Goal: Transaction & Acquisition: Purchase product/service

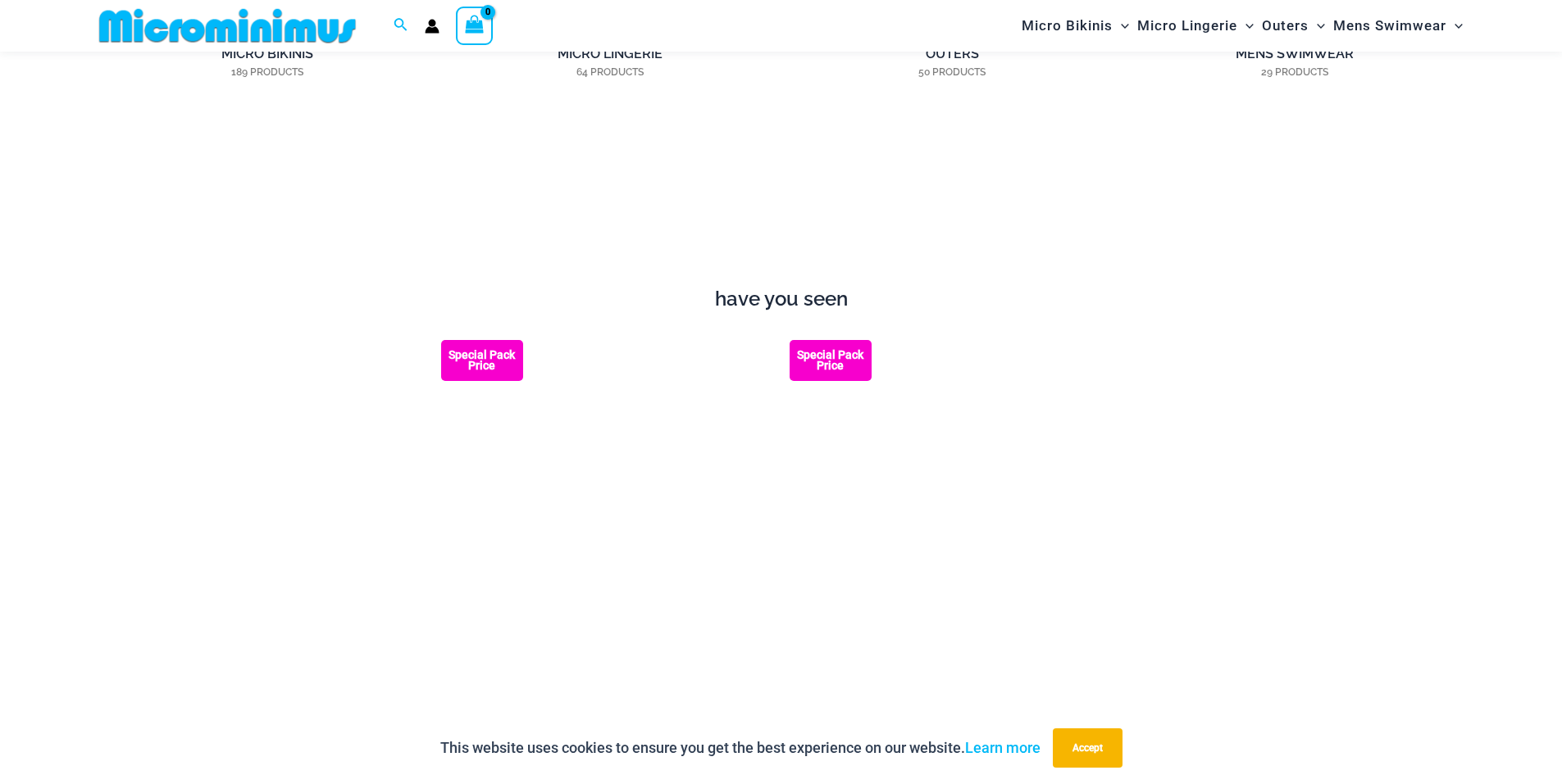
scroll to position [2036, 0]
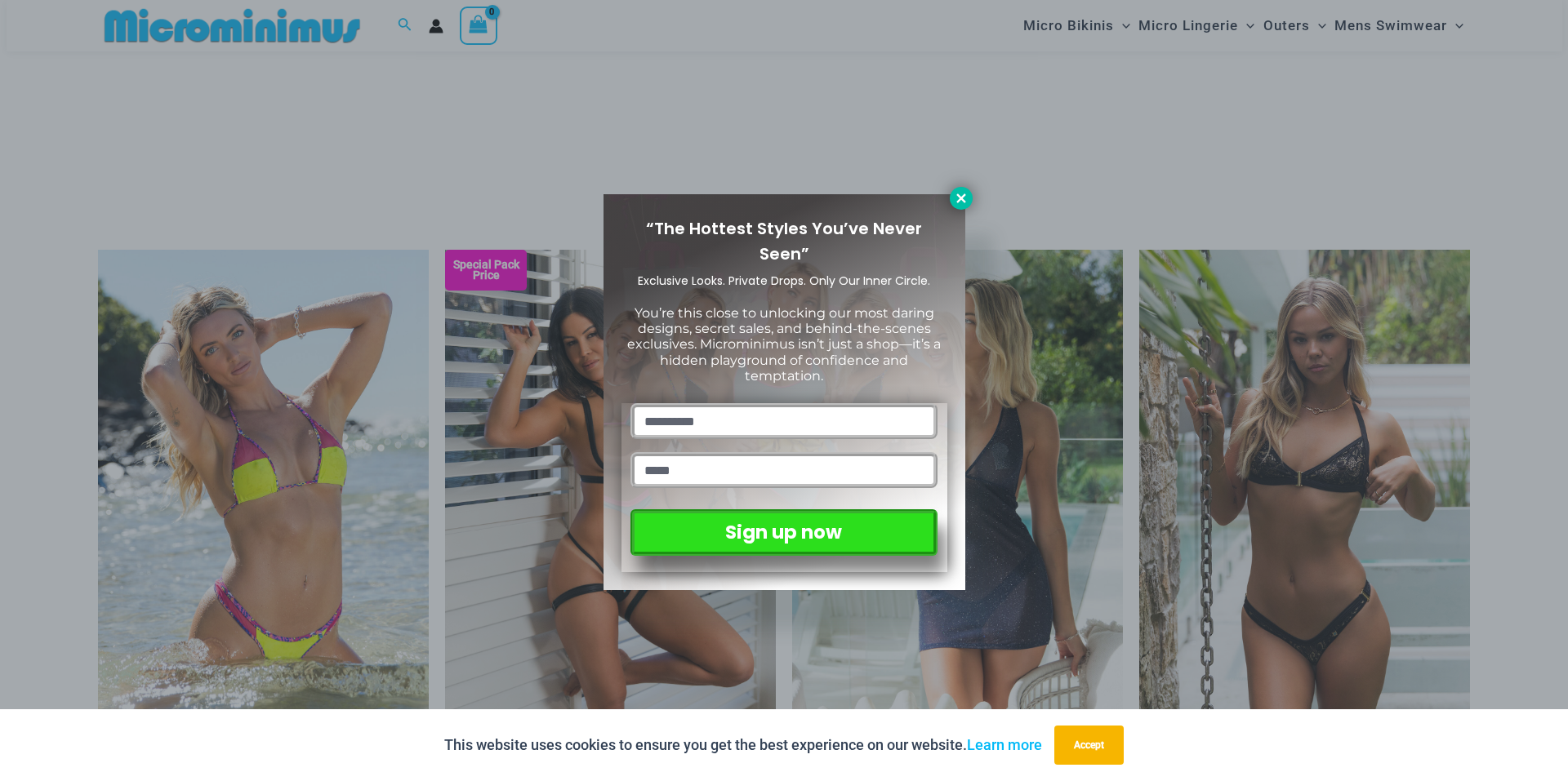
click at [966, 200] on icon at bounding box center [961, 199] width 15 height 15
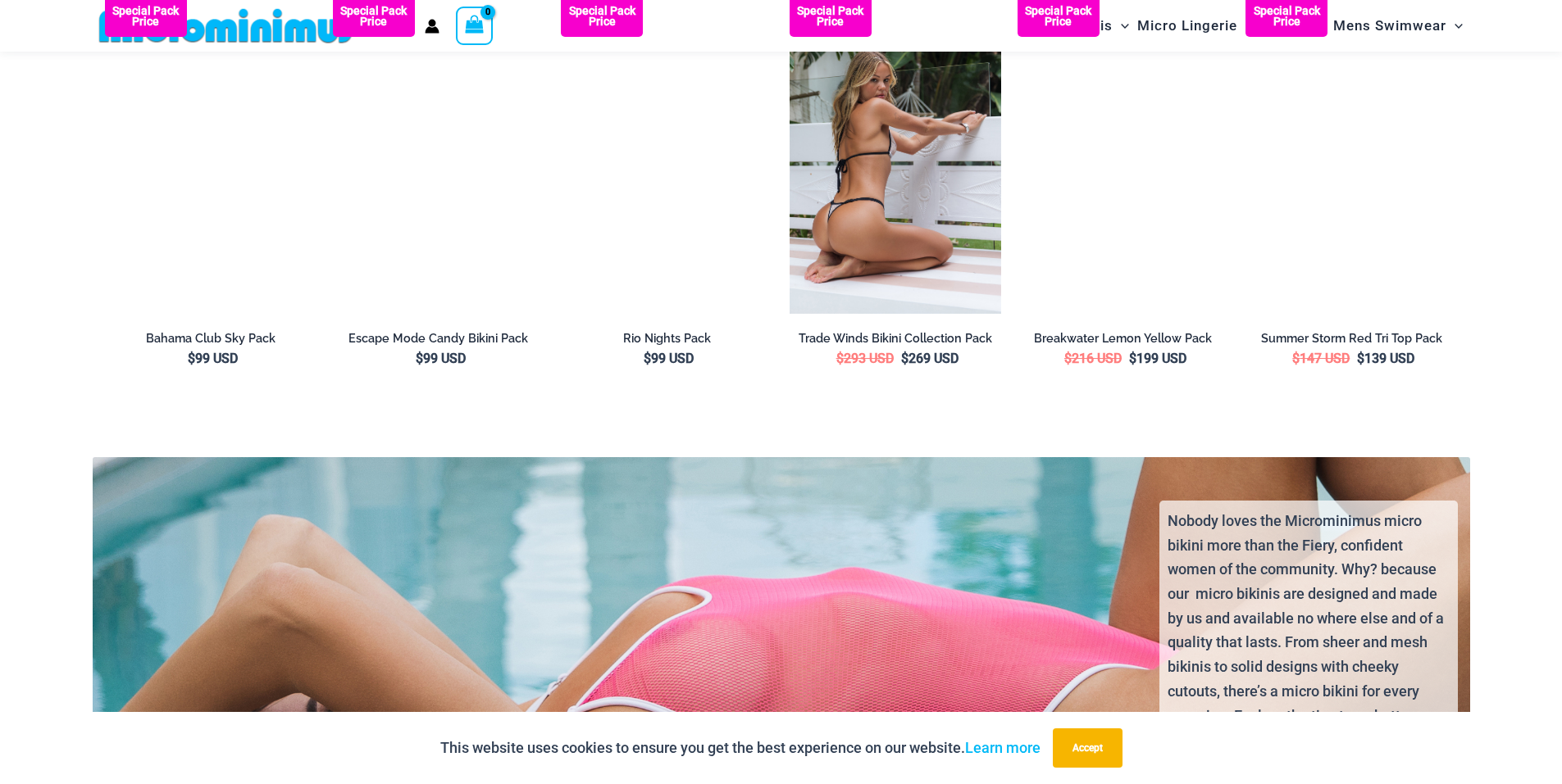
scroll to position [3265, 0]
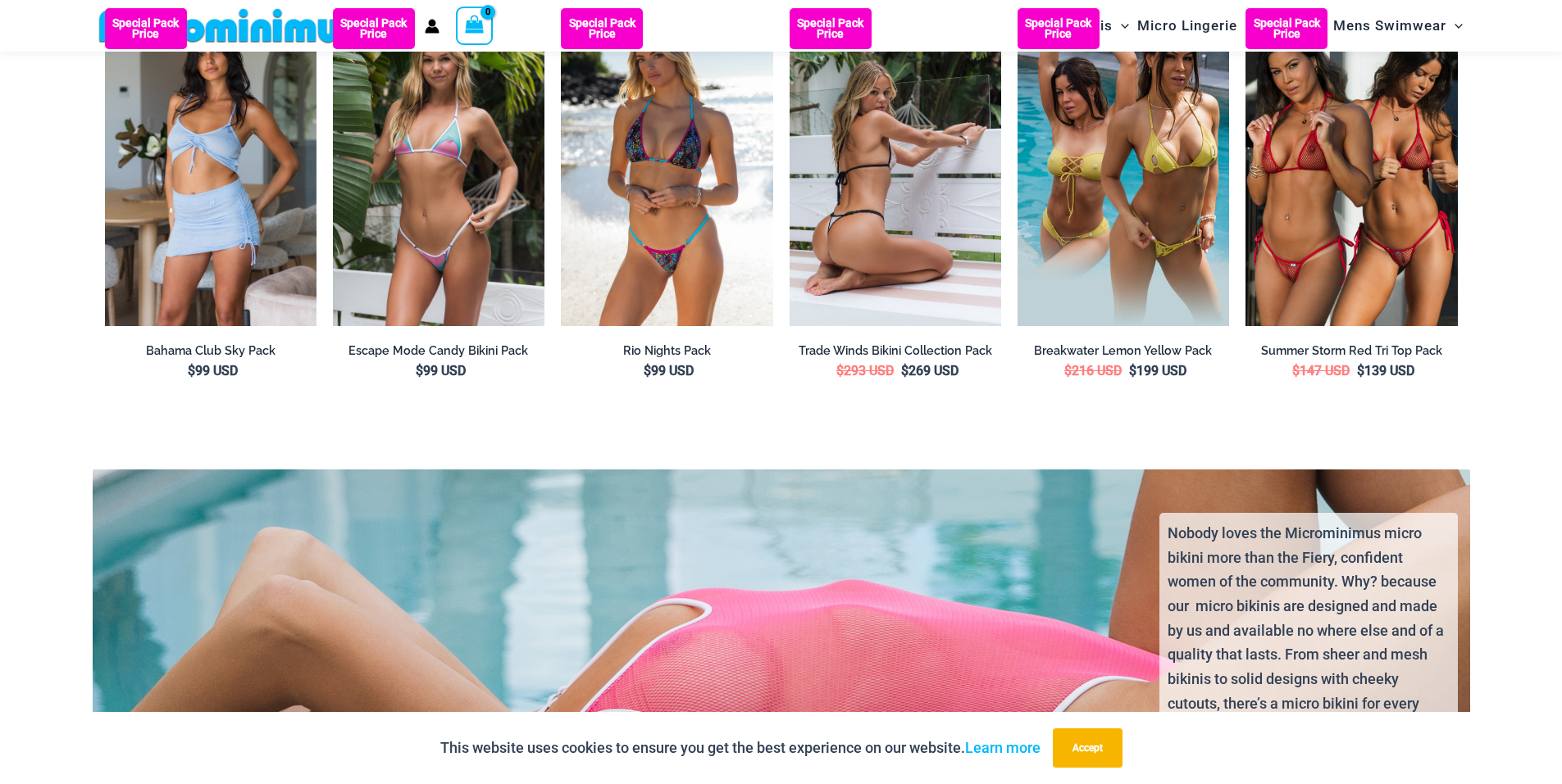
click at [886, 244] on img at bounding box center [894, 167] width 212 height 317
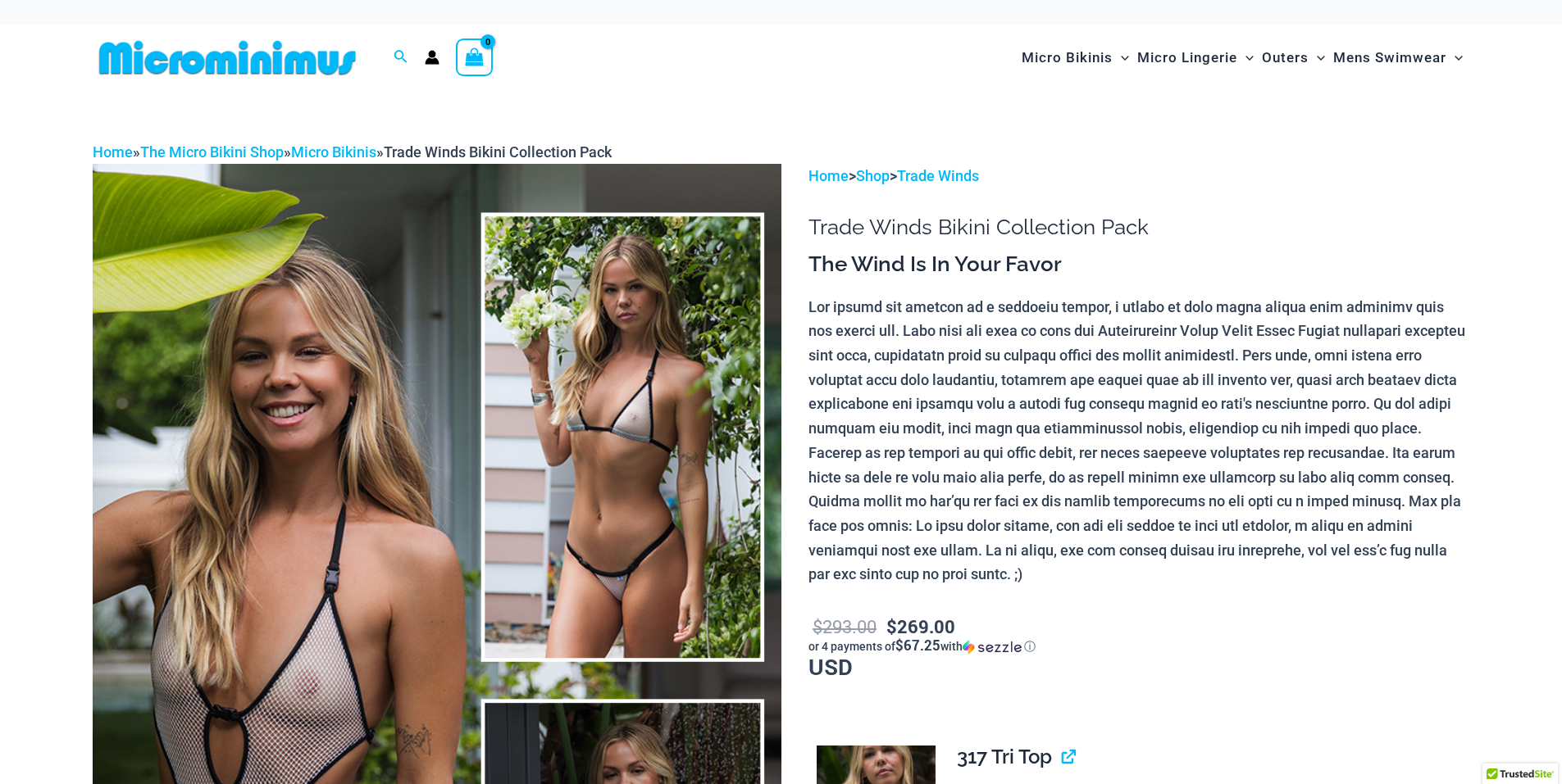
click at [558, 530] on img at bounding box center [437, 681] width 688 height 1033
click at [594, 497] on img at bounding box center [437, 681] width 688 height 1033
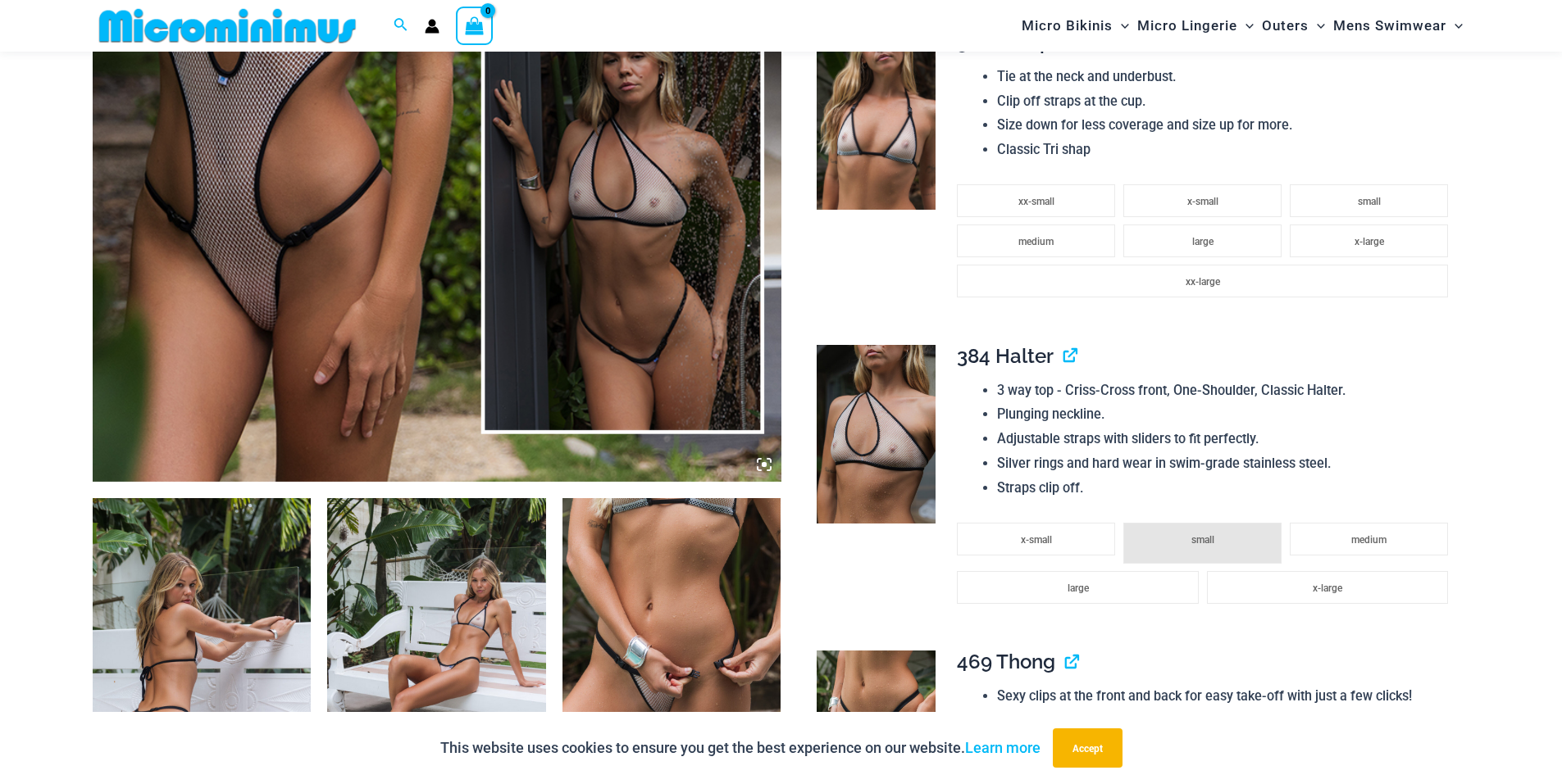
scroll to position [886, 0]
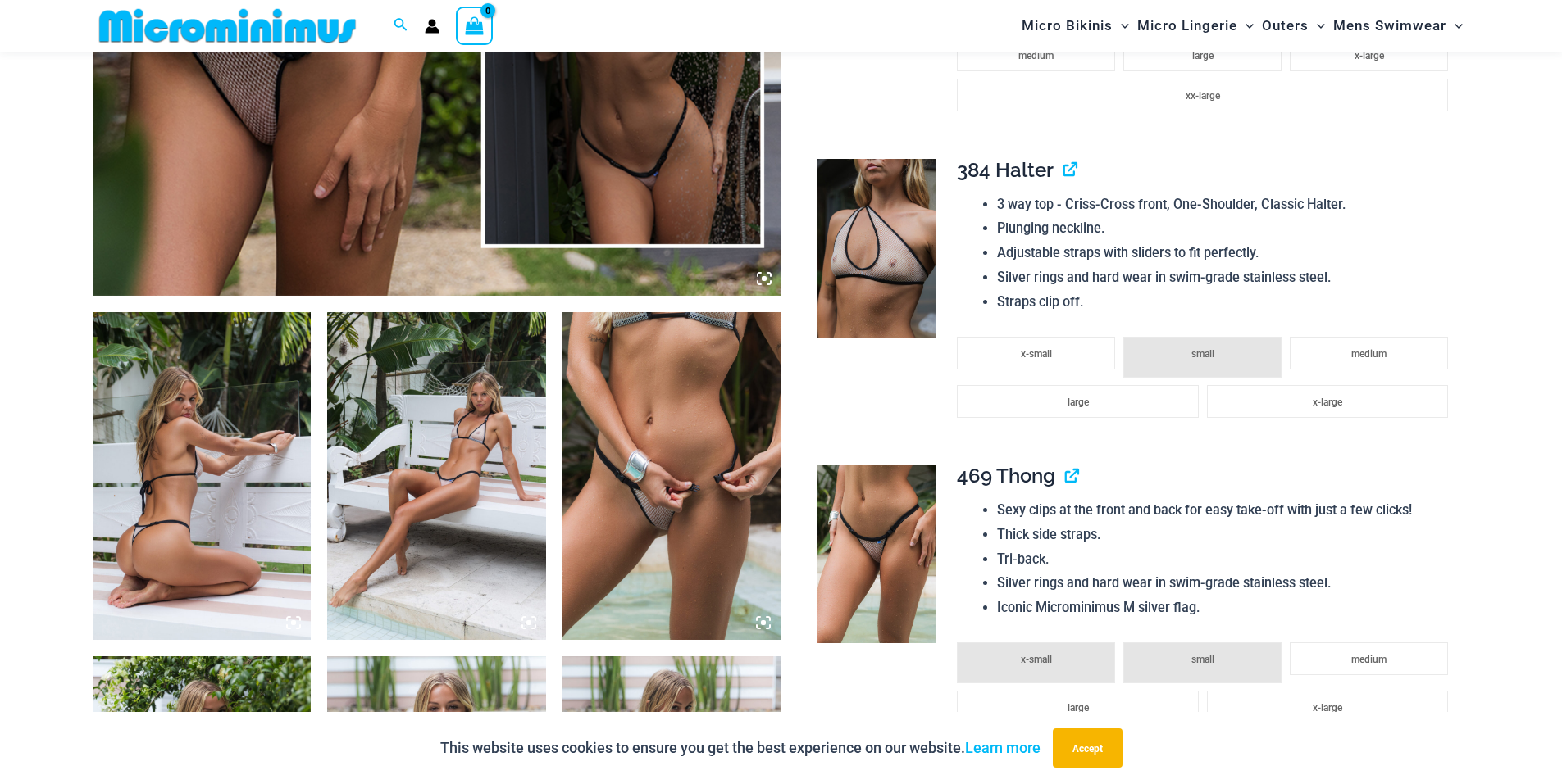
click at [507, 507] on img at bounding box center [436, 476] width 219 height 327
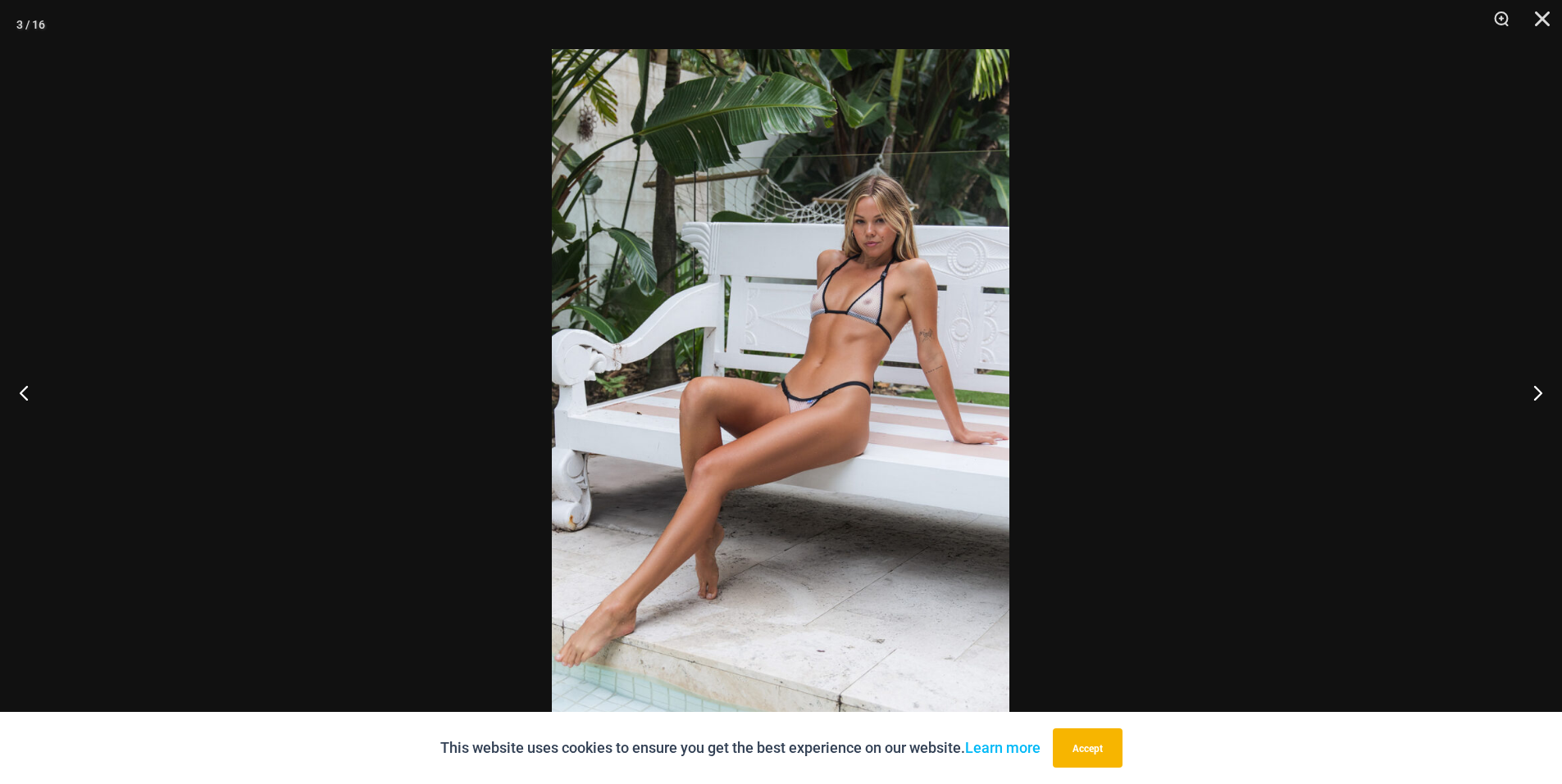
click at [824, 439] on img at bounding box center [781, 392] width 458 height 686
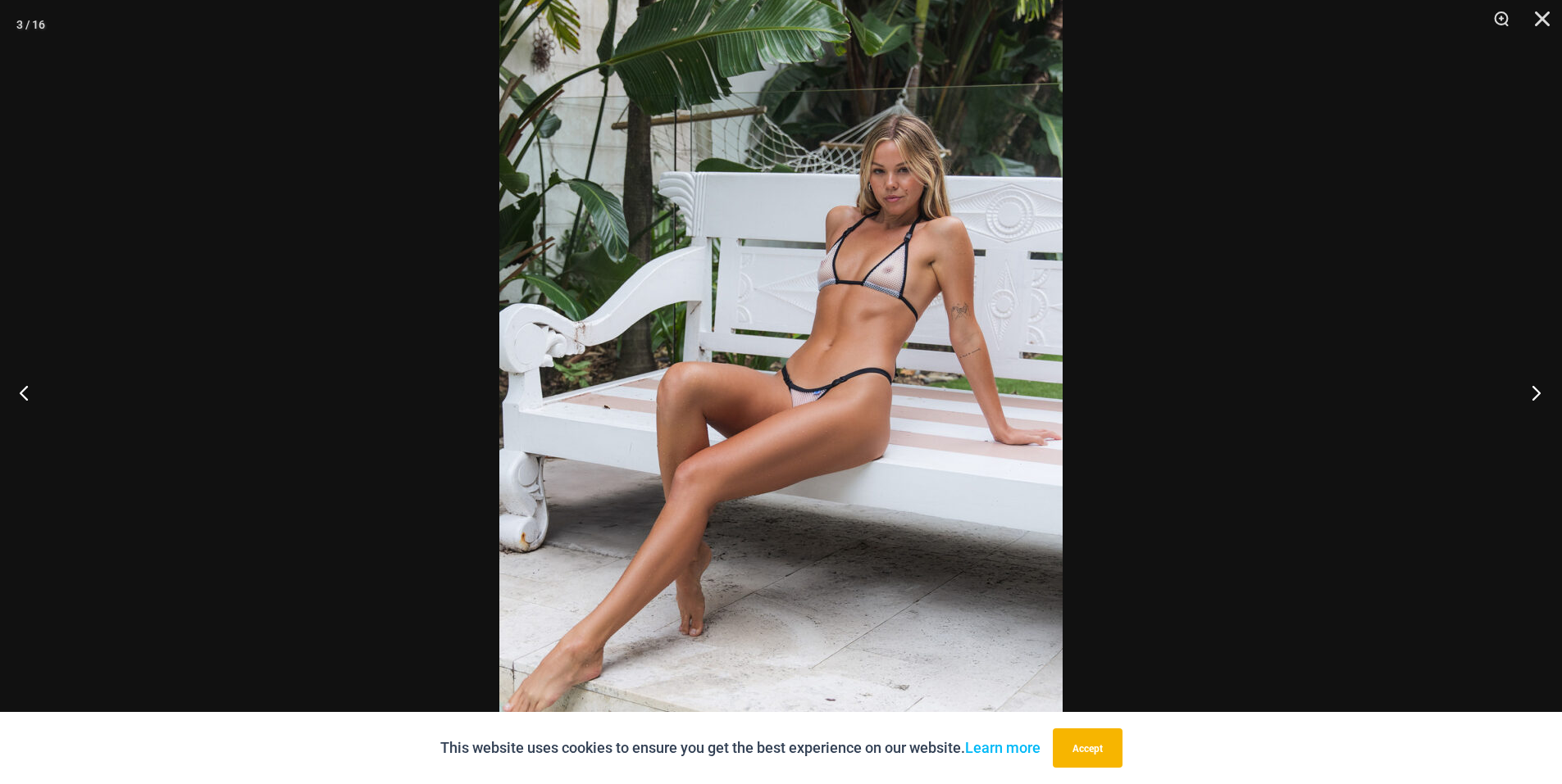
click at [1529, 395] on button "Next" at bounding box center [1531, 392] width 62 height 82
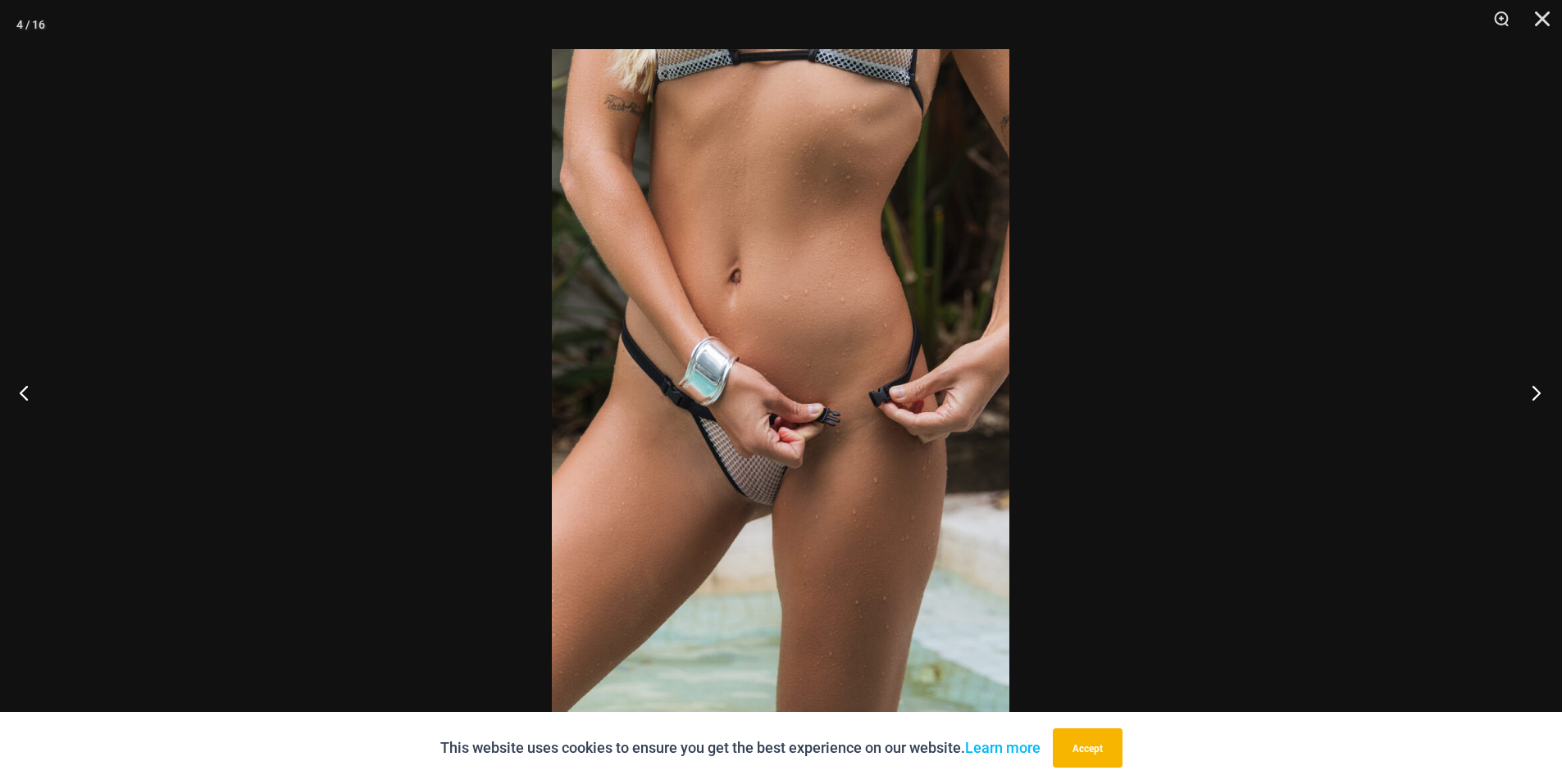
click at [1529, 395] on button "Next" at bounding box center [1531, 392] width 62 height 82
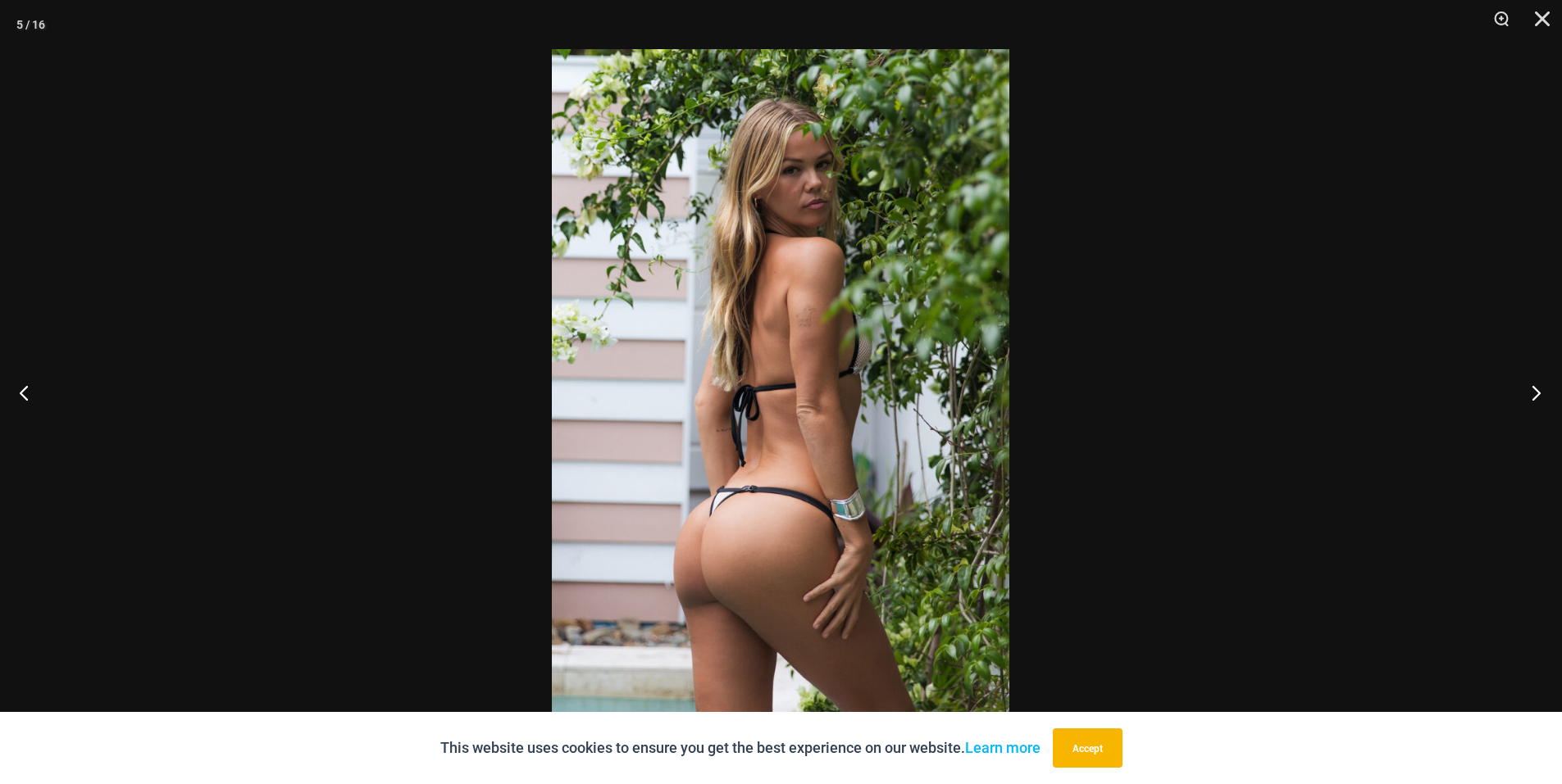
click at [1529, 395] on button "Next" at bounding box center [1531, 392] width 62 height 82
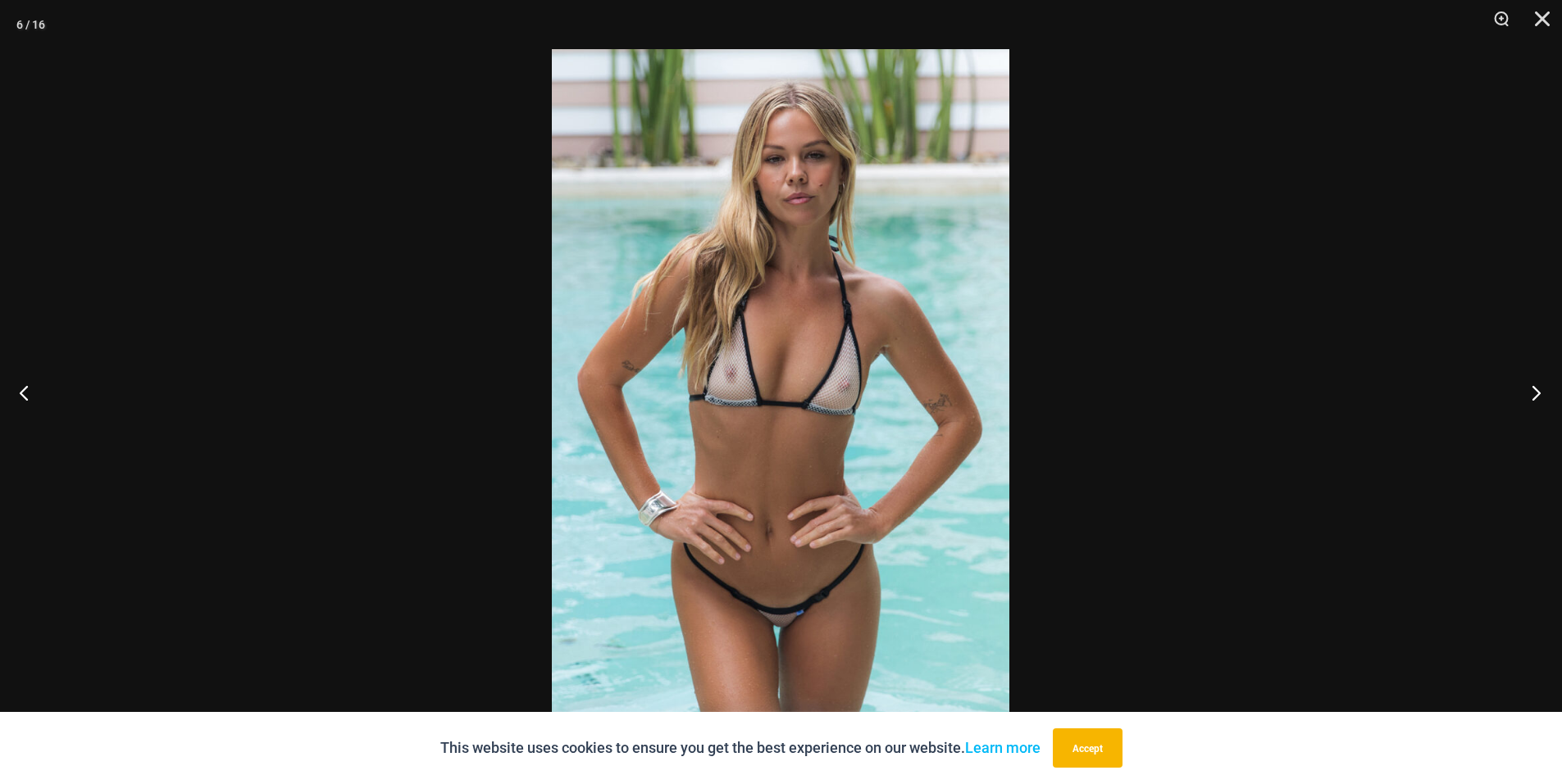
click at [1529, 395] on button "Next" at bounding box center [1531, 392] width 62 height 82
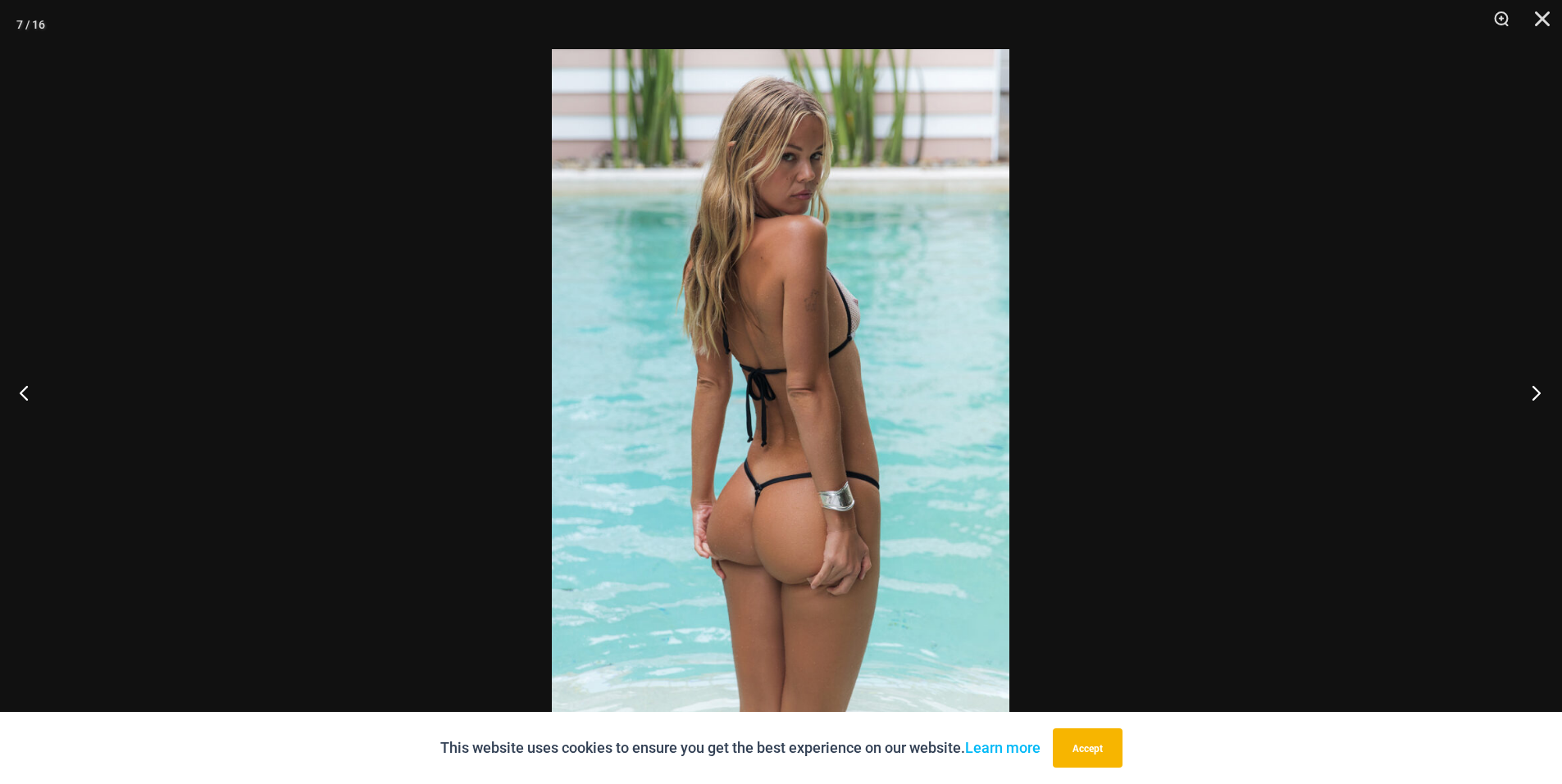
click at [1529, 395] on button "Next" at bounding box center [1531, 392] width 62 height 82
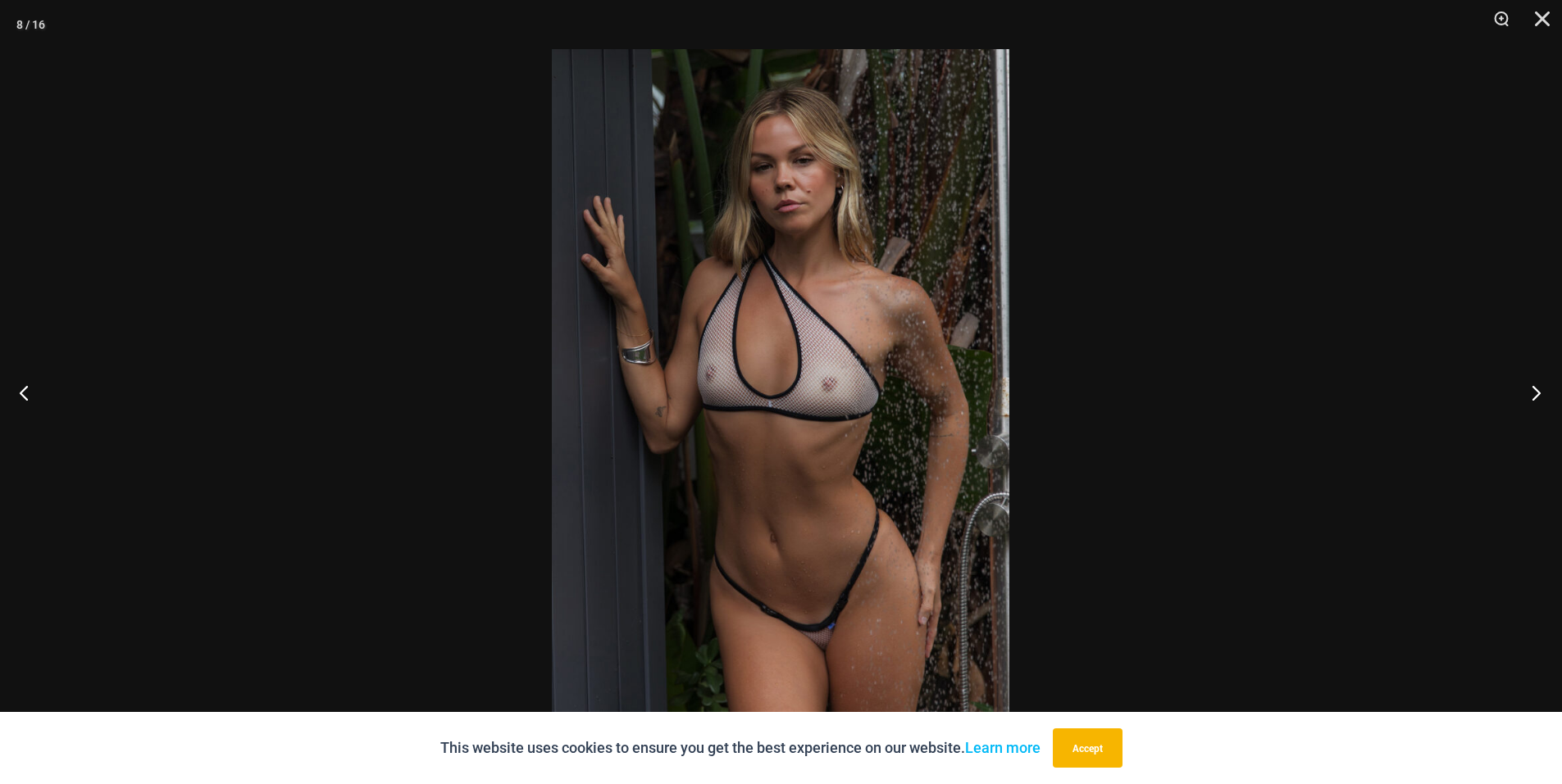
click at [1529, 395] on button "Next" at bounding box center [1531, 392] width 62 height 82
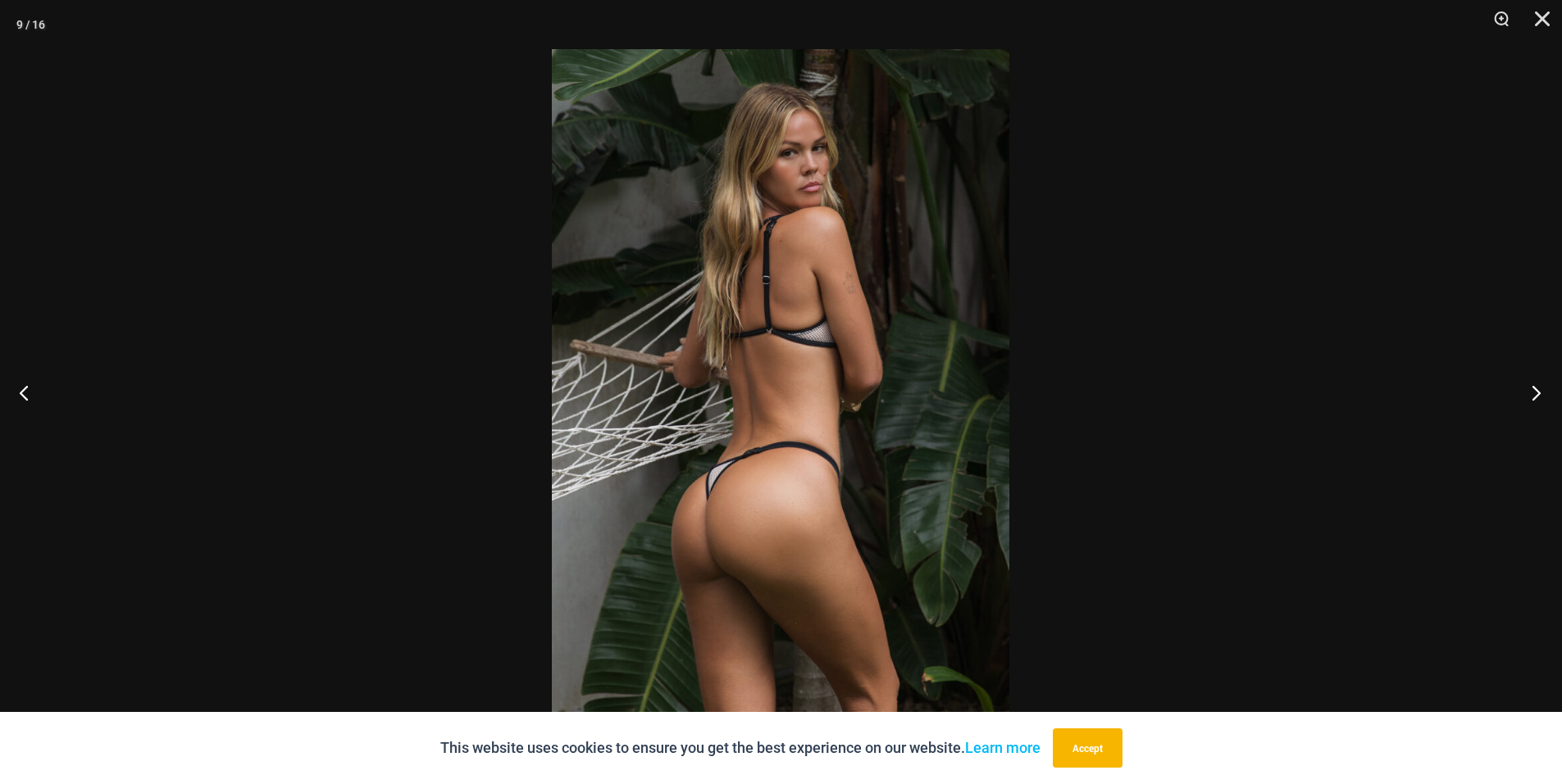
click at [1529, 395] on button "Next" at bounding box center [1531, 392] width 62 height 82
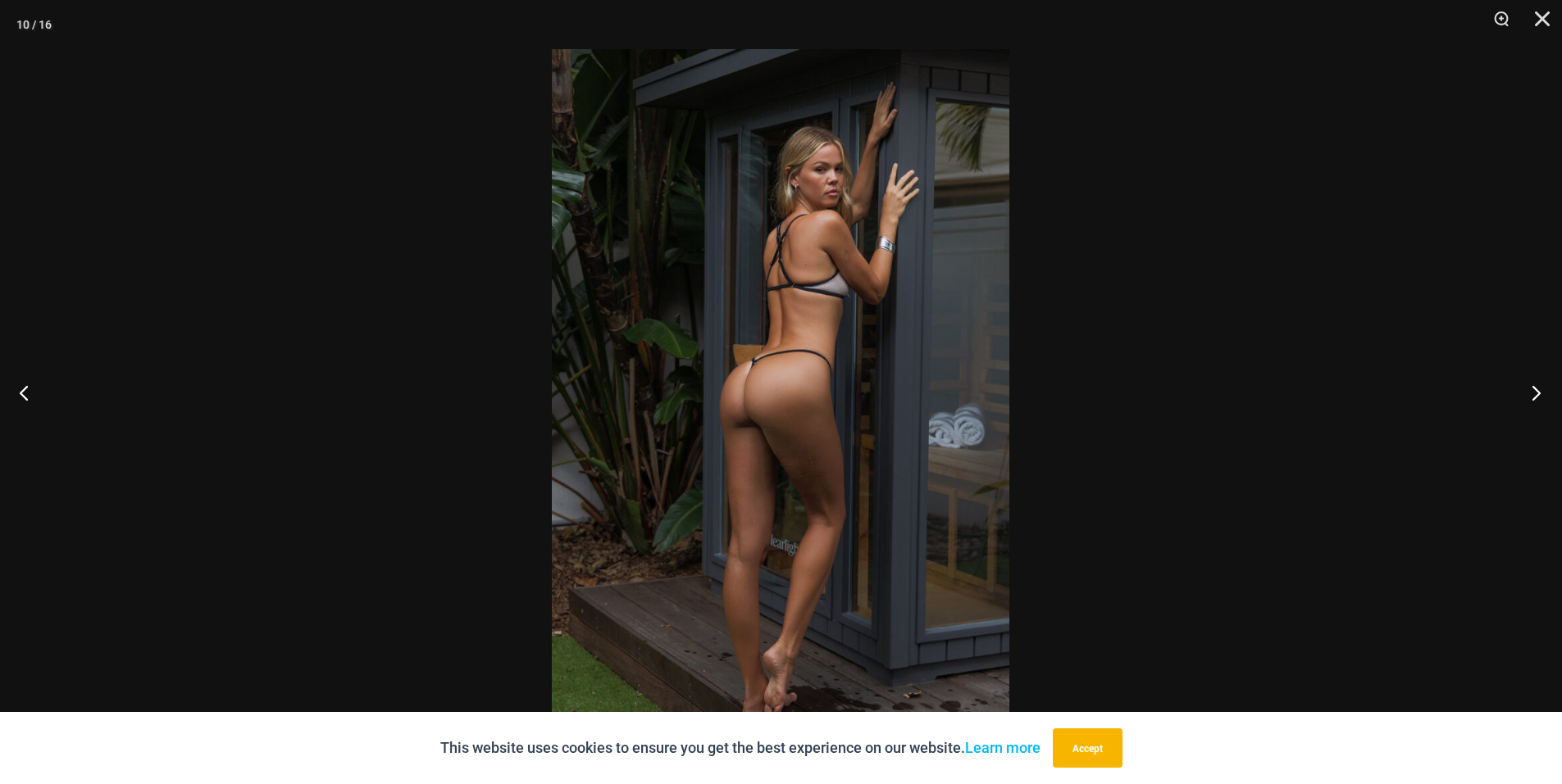
click at [1529, 395] on button "Next" at bounding box center [1531, 392] width 62 height 82
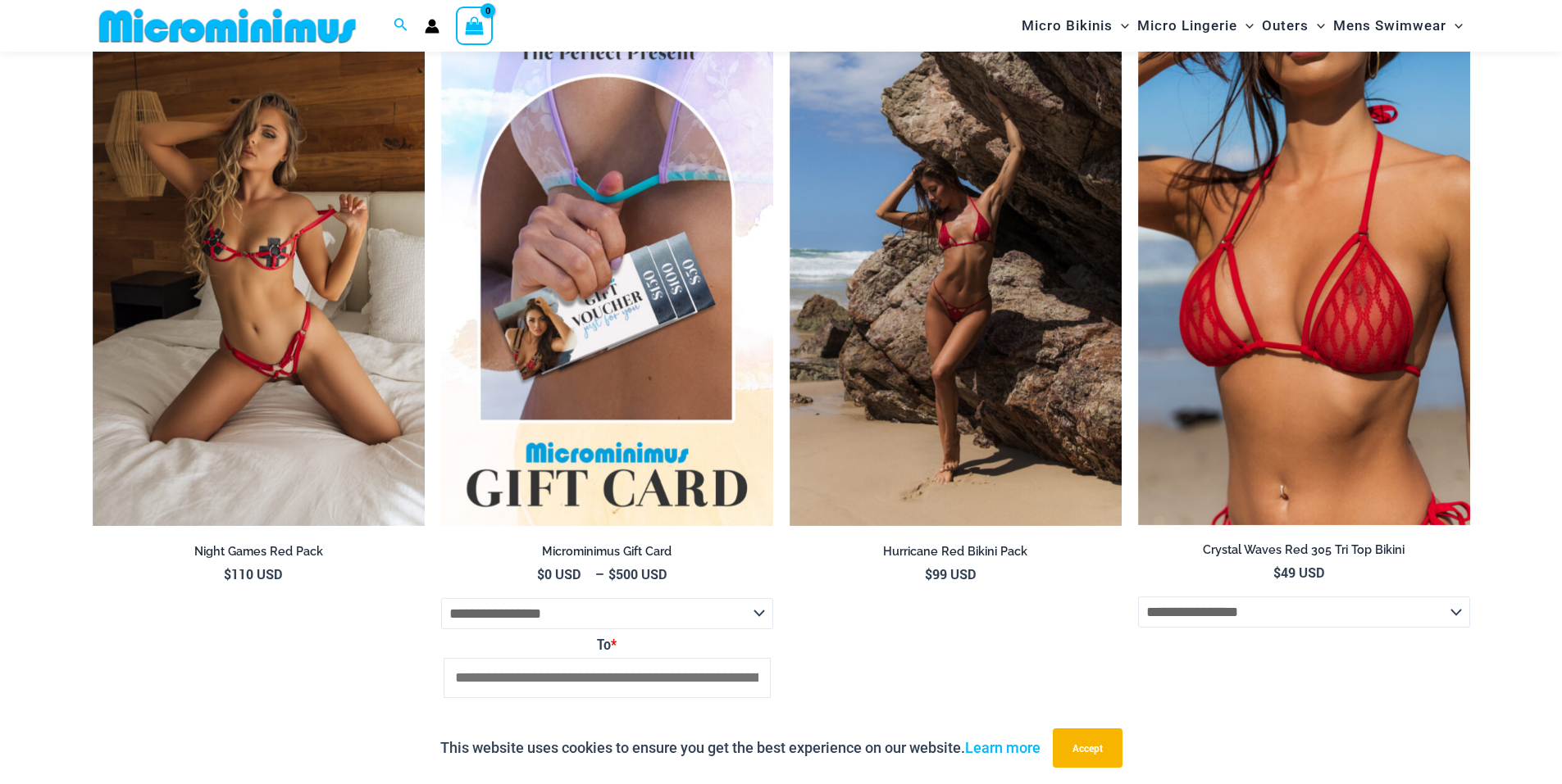
scroll to position [3758, 0]
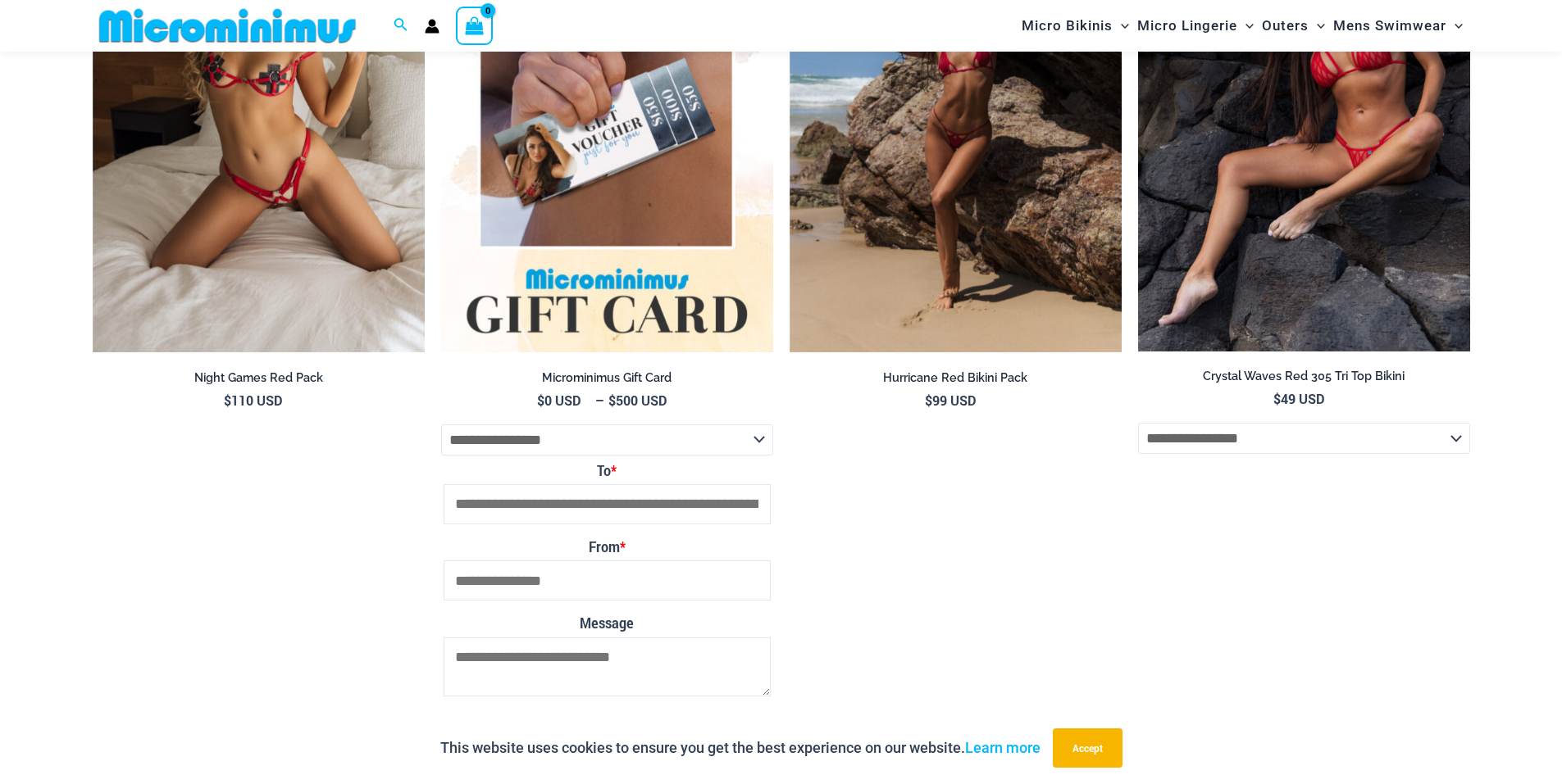
click at [1303, 318] on img at bounding box center [1304, 103] width 332 height 496
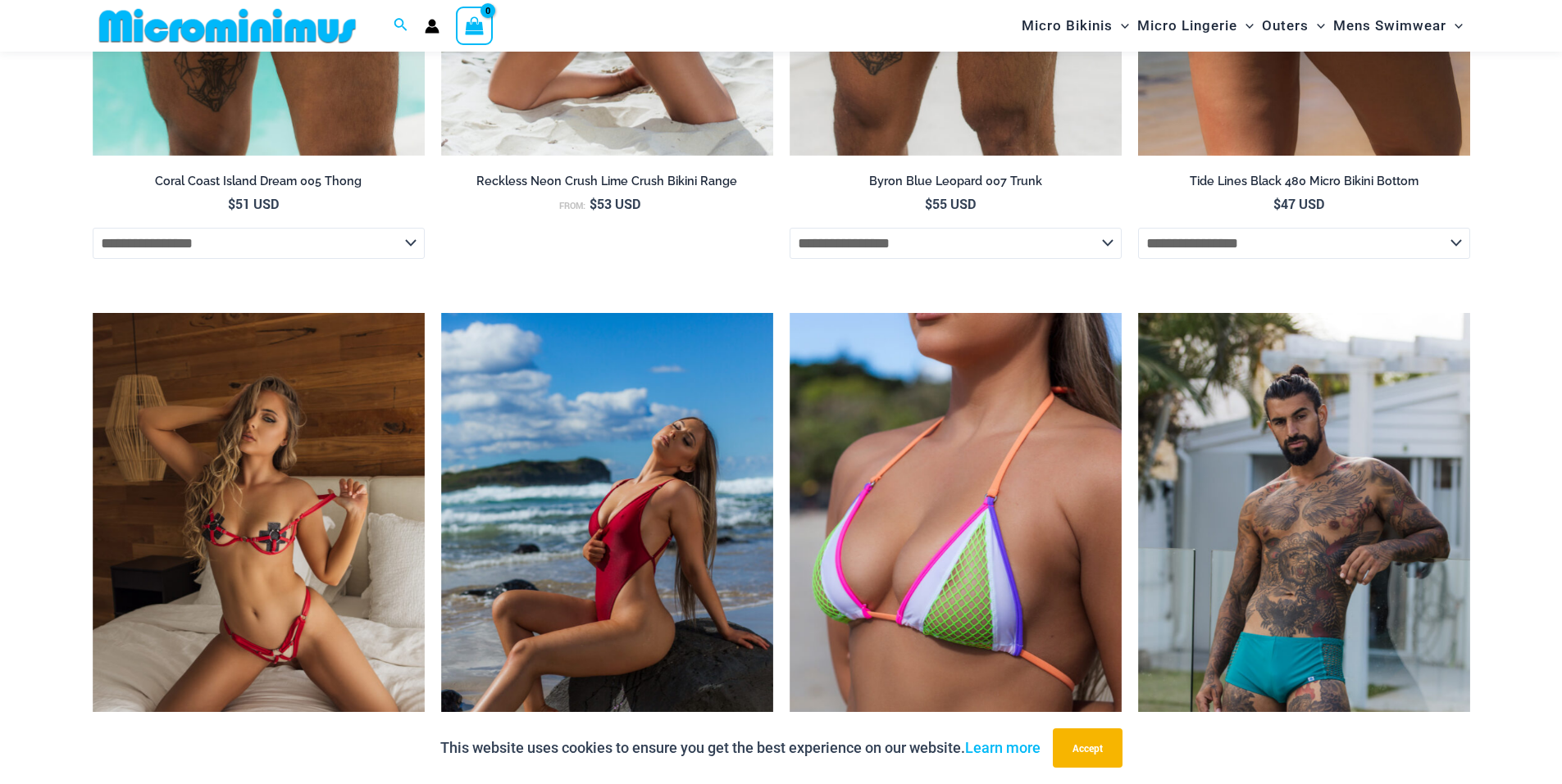
scroll to position [3518, 0]
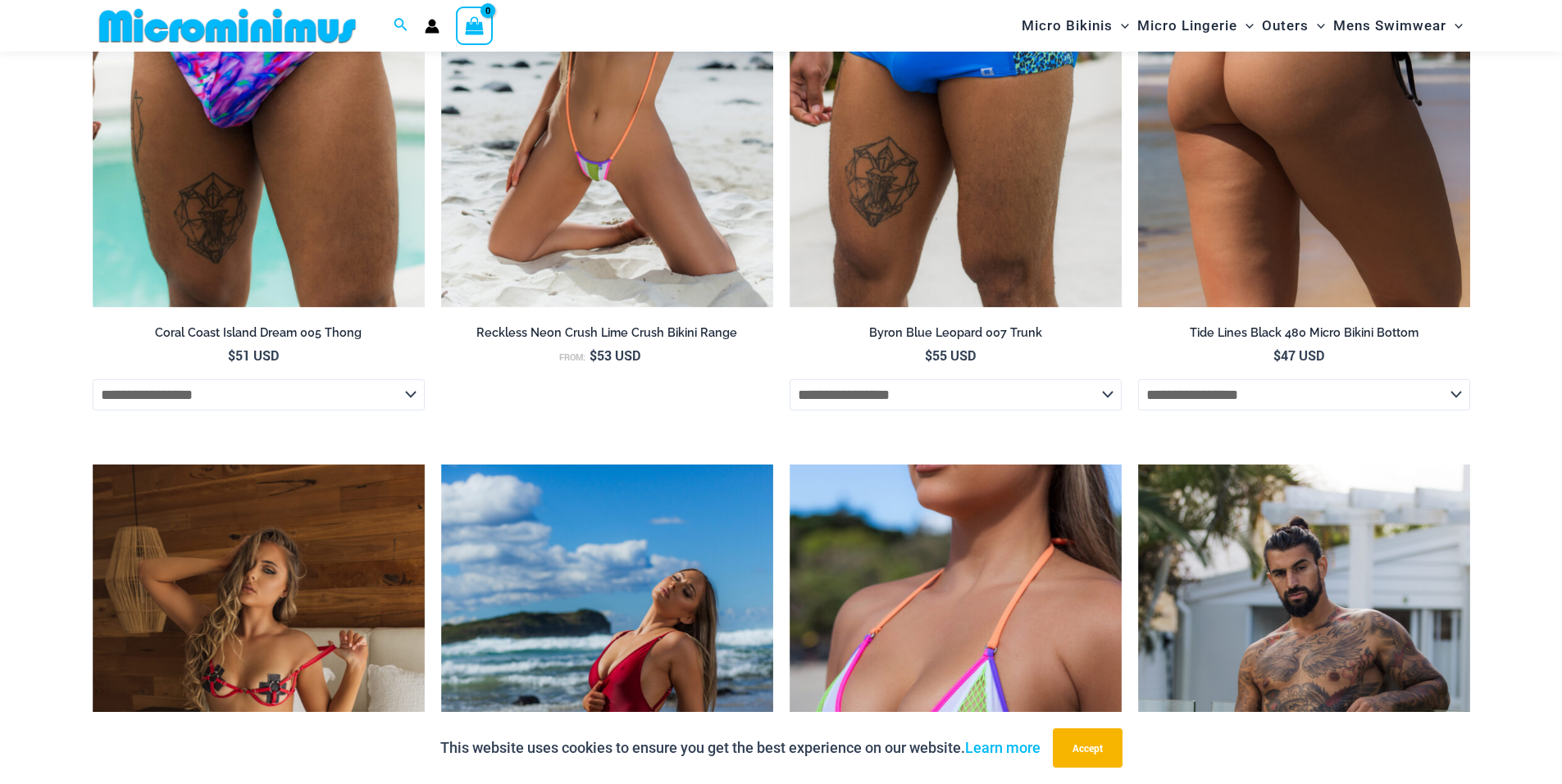
click at [1305, 246] on img at bounding box center [1304, 59] width 332 height 498
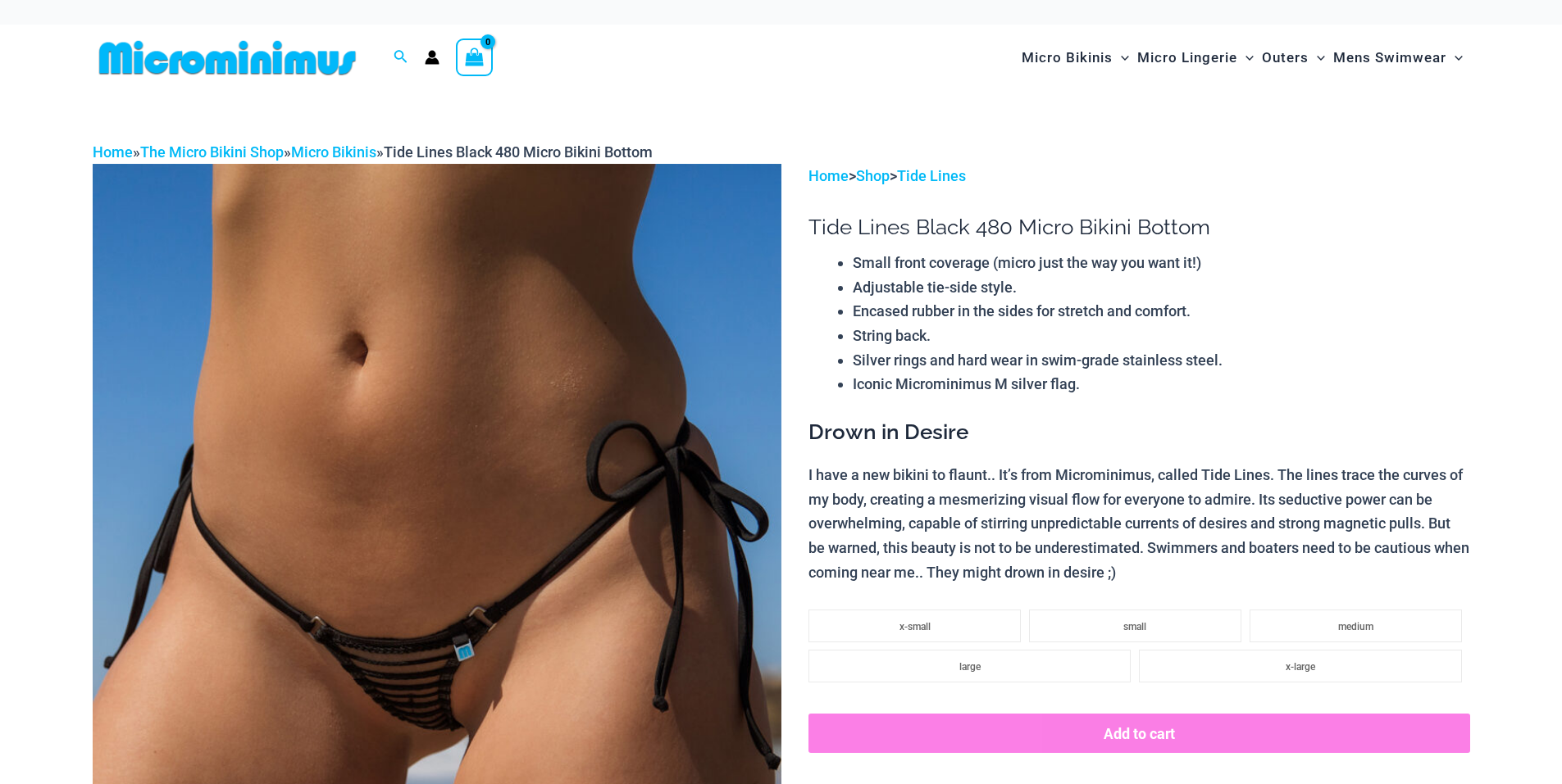
click at [550, 631] on img at bounding box center [437, 681] width 688 height 1033
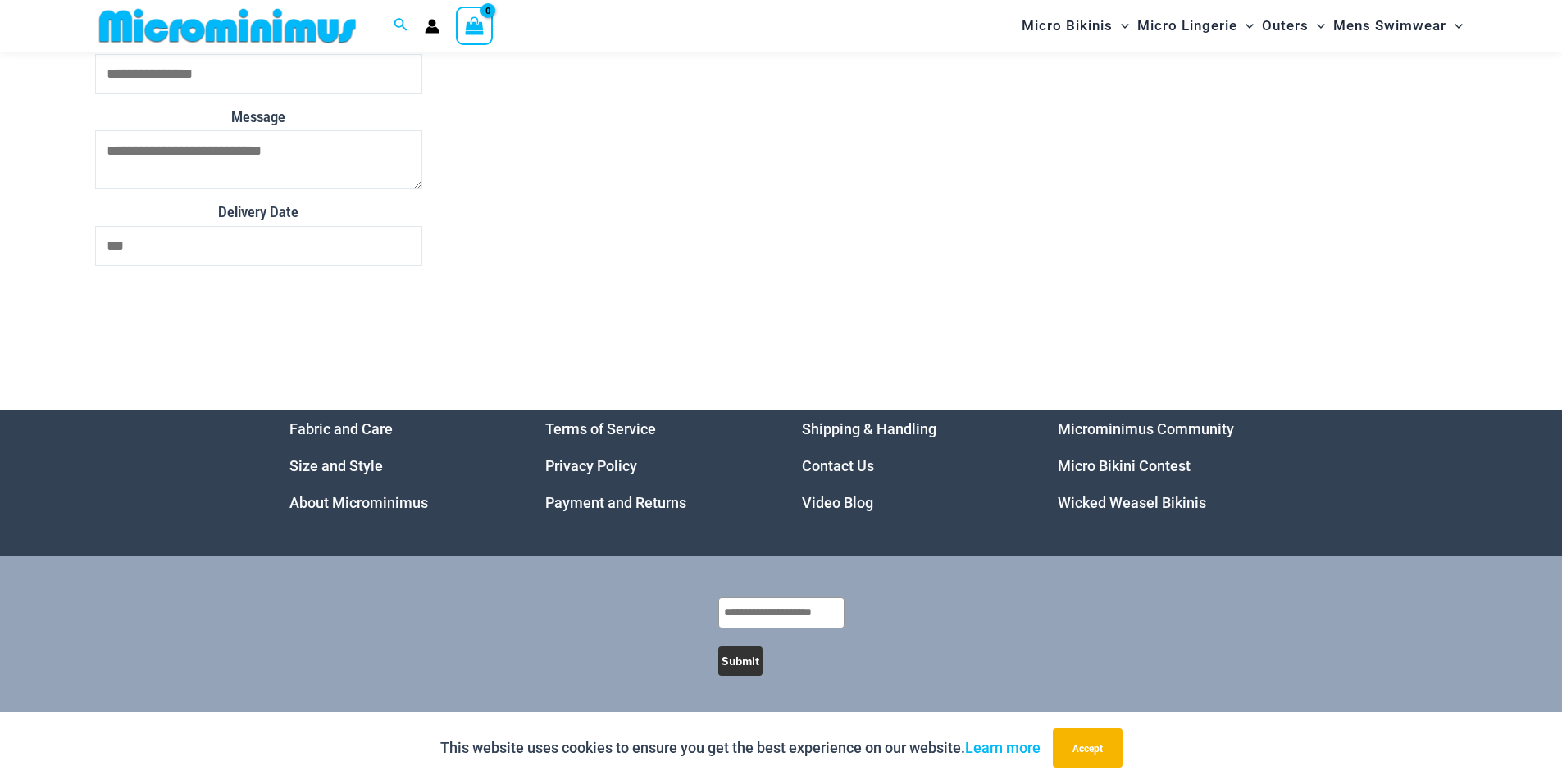
scroll to position [5902, 0]
click at [1118, 460] on link "Micro Bikini Contest" at bounding box center [1124, 466] width 133 height 17
